Goal: Find specific page/section: Find specific page/section

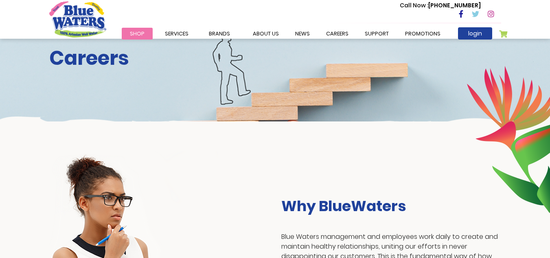
scroll to position [1, 0]
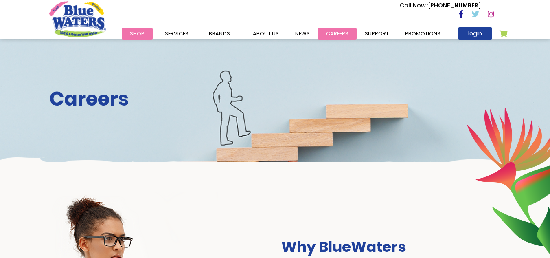
click at [334, 33] on link "careers" at bounding box center [337, 34] width 39 height 12
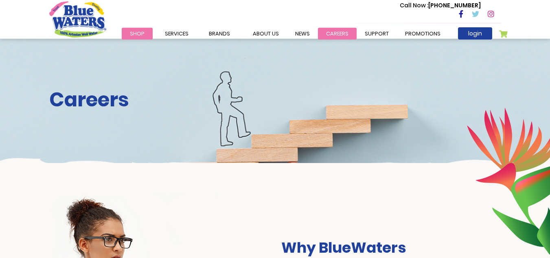
click at [327, 31] on link "careers" at bounding box center [337, 34] width 39 height 12
click at [336, 31] on link "careers" at bounding box center [337, 34] width 39 height 12
